Goal: Task Accomplishment & Management: Manage account settings

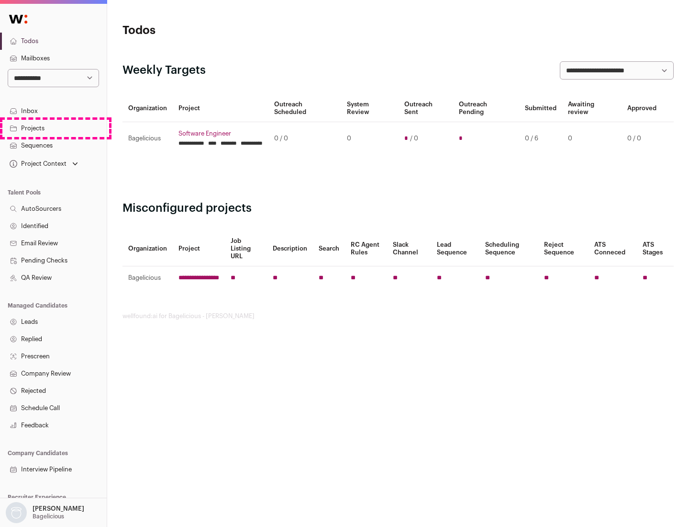
click at [53, 128] on link "Projects" at bounding box center [53, 128] width 107 height 17
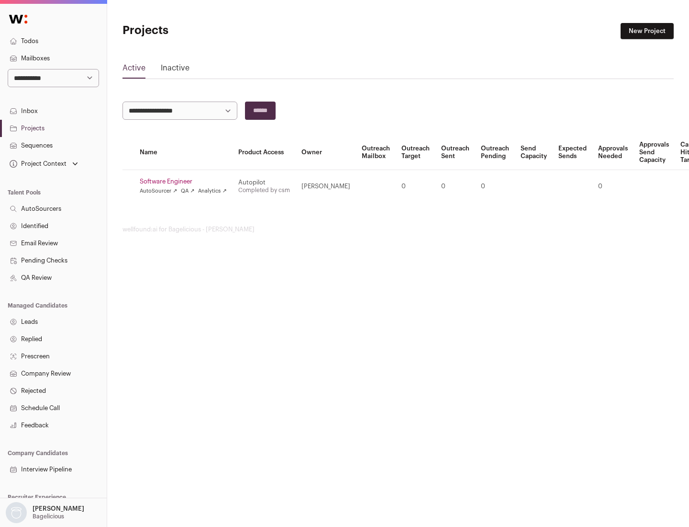
click at [186, 181] on link "Software Engineer" at bounding box center [183, 182] width 87 height 8
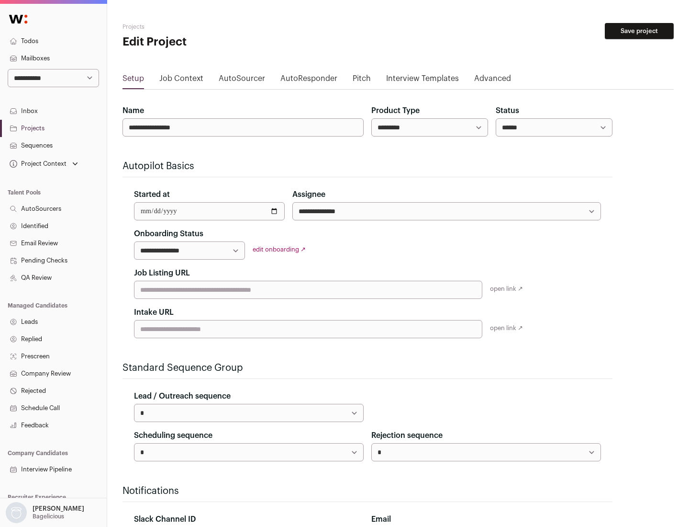
click at [640, 31] on button "Save project" at bounding box center [639, 31] width 69 height 16
